Goal: Information Seeking & Learning: Learn about a topic

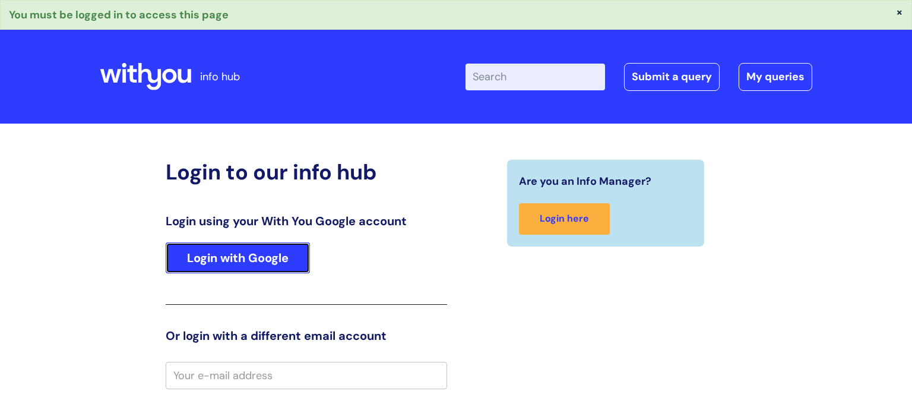
click at [280, 251] on link "Login with Google" at bounding box center [238, 257] width 144 height 31
click at [240, 254] on link "Login with Google" at bounding box center [238, 257] width 144 height 31
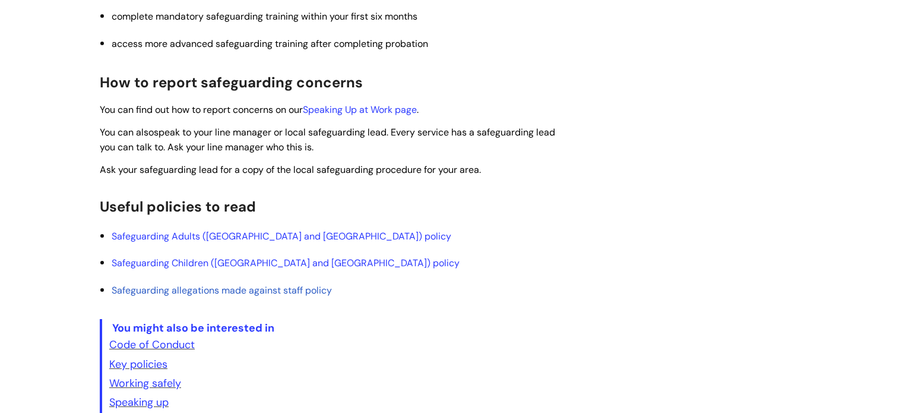
scroll to position [14, 0]
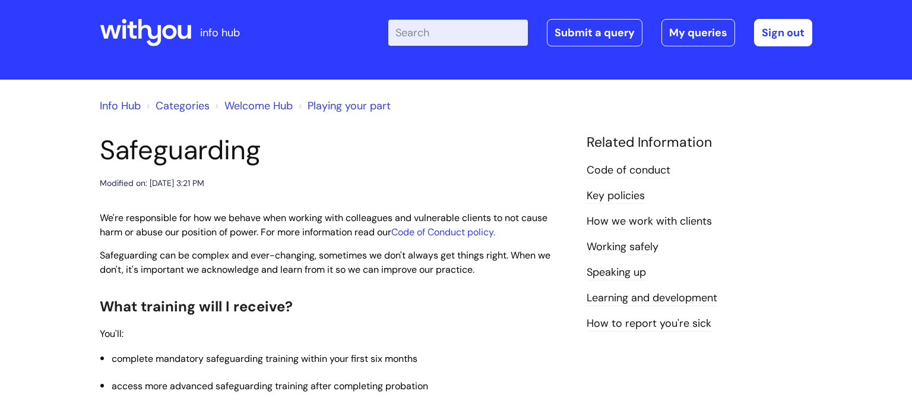
click at [600, 168] on link "Code of conduct" at bounding box center [629, 170] width 84 height 15
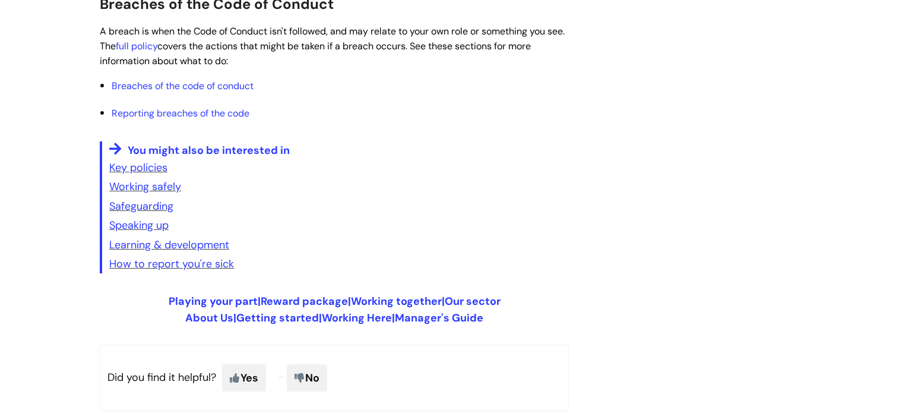
scroll to position [836, 0]
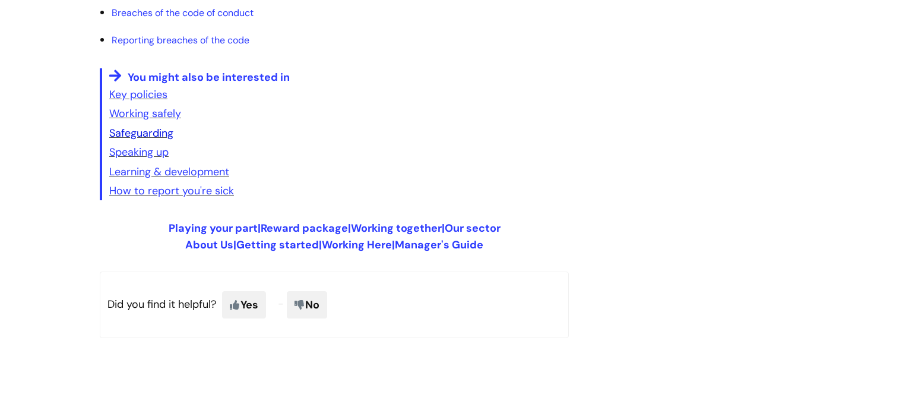
click at [131, 134] on link "Safeguarding" at bounding box center [141, 133] width 64 height 14
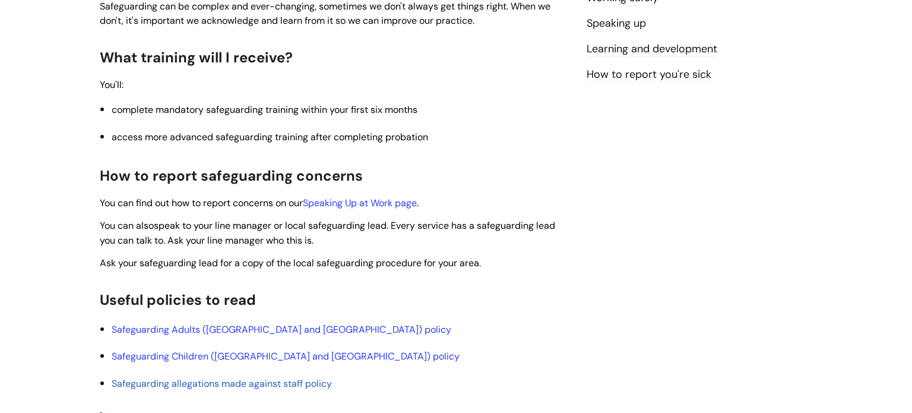
scroll to position [264, 0]
click at [340, 202] on link "Speaking Up at Work page" at bounding box center [360, 202] width 114 height 12
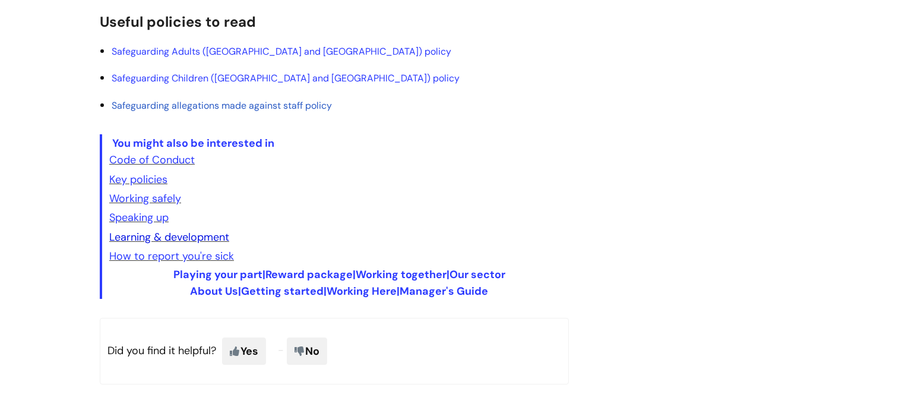
scroll to position [543, 0]
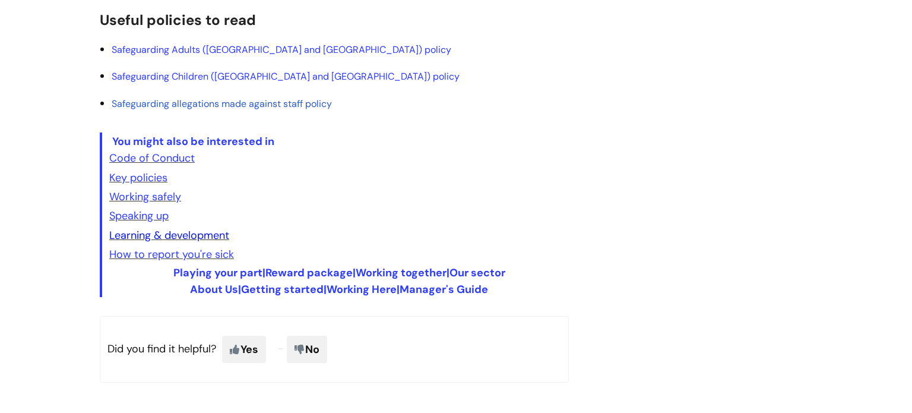
click at [197, 235] on link "Learning & development" at bounding box center [169, 235] width 120 height 14
